Goal: Task Accomplishment & Management: Manage account settings

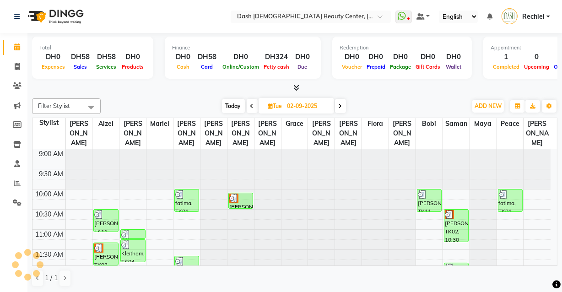
scroll to position [81, 0]
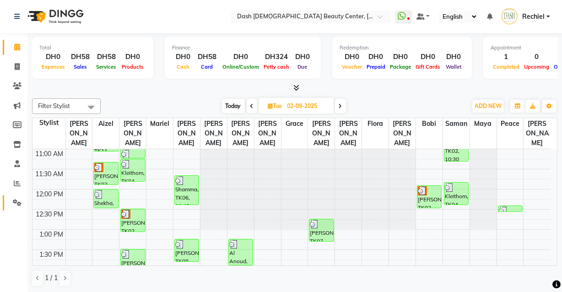
click at [19, 208] on link "Settings" at bounding box center [14, 203] width 22 height 15
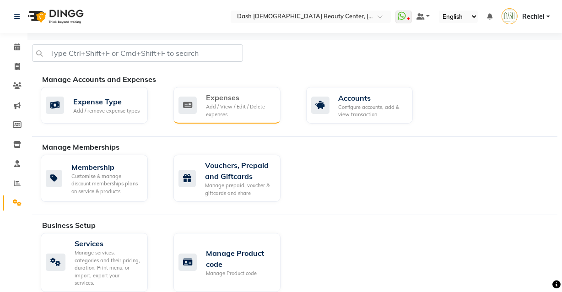
click at [212, 114] on div "Add / View / Edit / Delete expenses" at bounding box center [239, 110] width 67 height 15
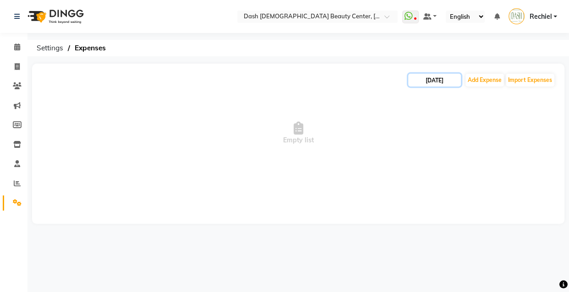
click at [429, 79] on input "[DATE]" at bounding box center [434, 80] width 53 height 13
select select "9"
select select "2025"
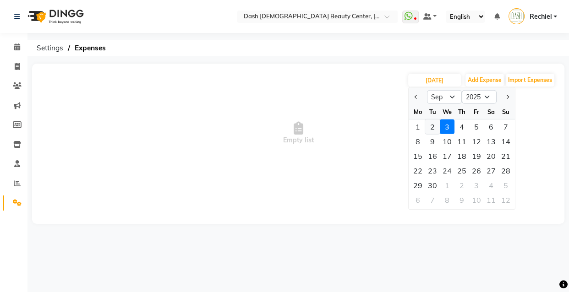
click at [432, 125] on div "2" at bounding box center [432, 127] width 15 height 15
type input "02-09-2025"
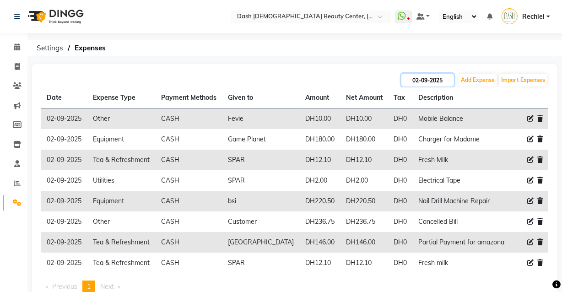
click at [432, 79] on input "02-09-2025" at bounding box center [428, 80] width 53 height 13
select select "9"
select select "2025"
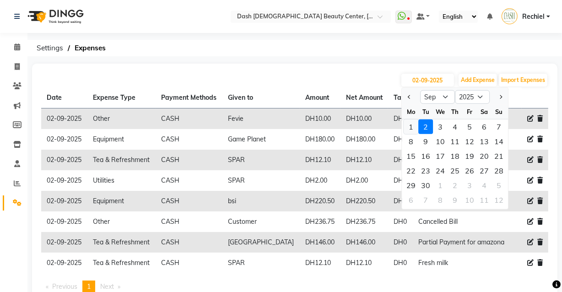
click at [411, 124] on div "1" at bounding box center [411, 127] width 15 height 15
type input "[DATE]"
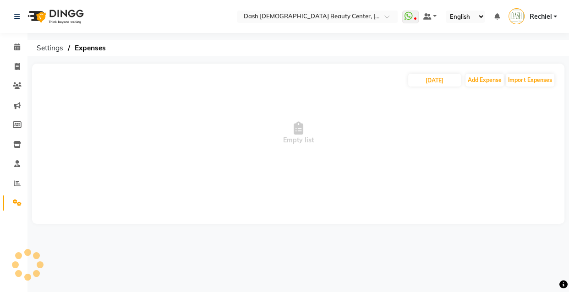
click at [454, 143] on span "Empty list" at bounding box center [298, 133] width 514 height 92
click at [439, 79] on input "[DATE]" at bounding box center [434, 80] width 53 height 13
select select "9"
select select "2025"
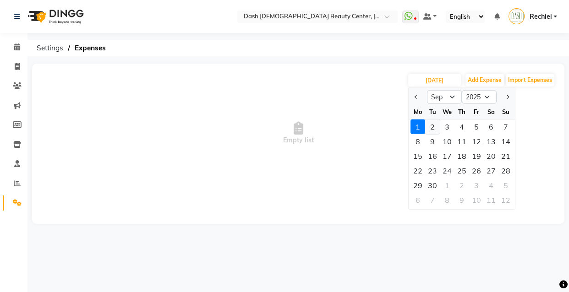
click at [432, 127] on div "2" at bounding box center [432, 127] width 15 height 15
type input "02-09-2025"
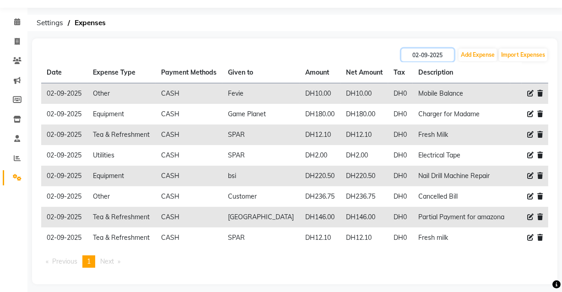
scroll to position [31, 0]
